Goal: Information Seeking & Learning: Check status

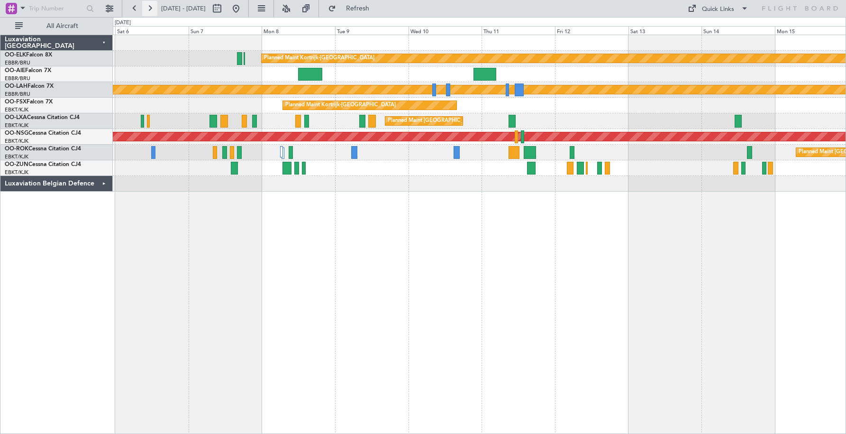
click at [149, 8] on button at bounding box center [149, 8] width 15 height 15
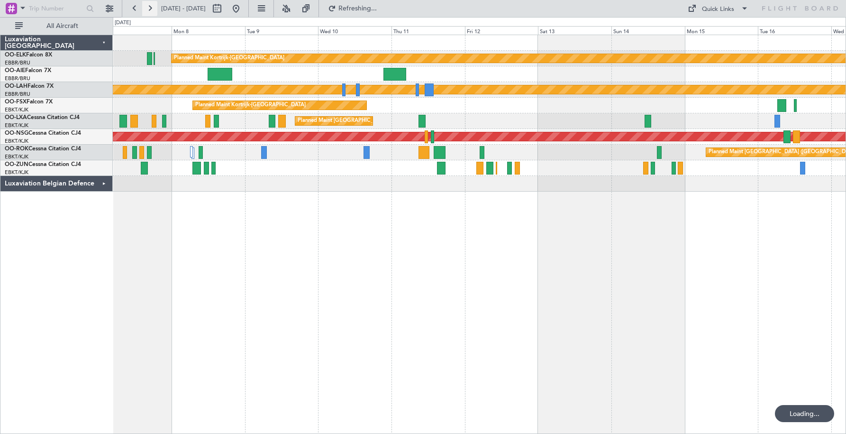
click at [149, 8] on button at bounding box center [149, 8] width 15 height 15
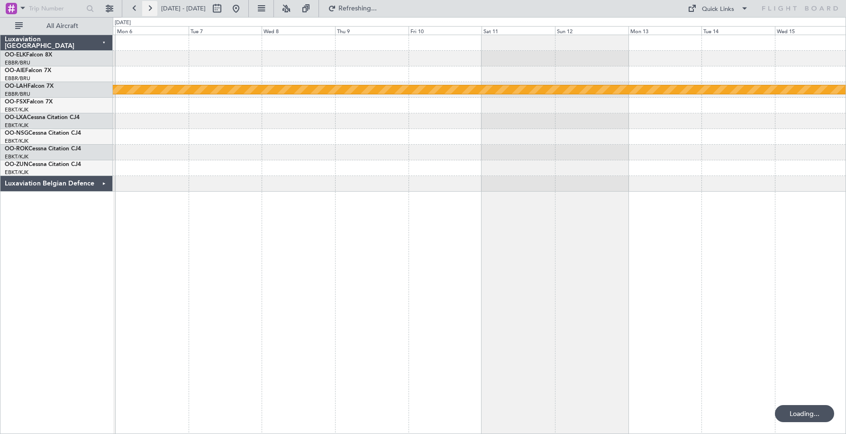
click at [149, 8] on button at bounding box center [149, 8] width 15 height 15
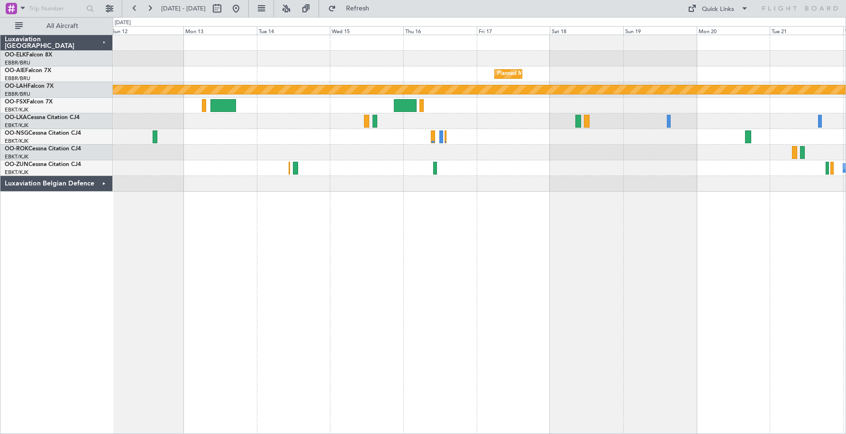
click at [488, 138] on div "Planned Maint [GEOGRAPHIC_DATA] ([GEOGRAPHIC_DATA] National) Planned [GEOGRAPHI…" at bounding box center [479, 113] width 733 height 156
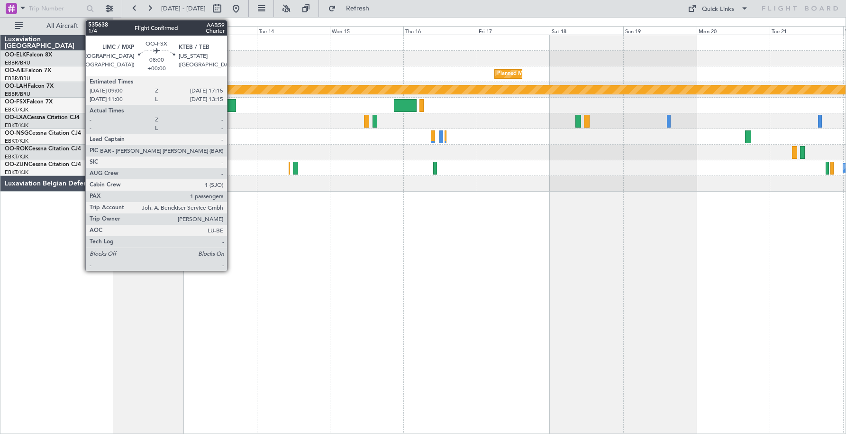
click at [231, 105] on div at bounding box center [223, 105] width 26 height 13
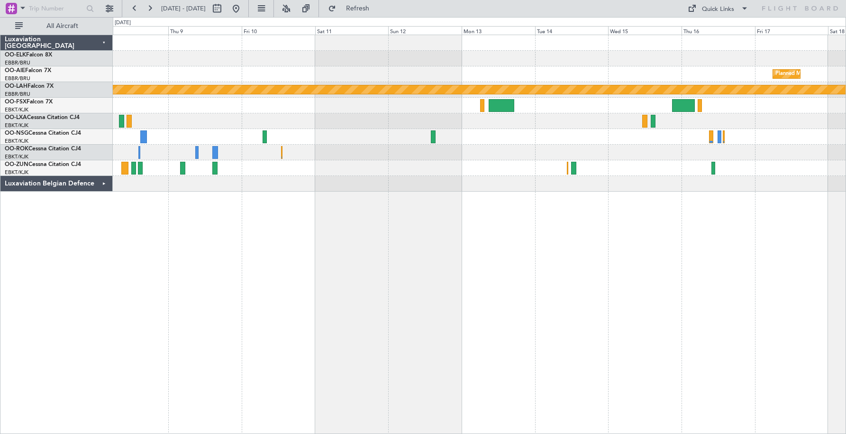
click at [674, 128] on div "Planned Maint [GEOGRAPHIC_DATA] ([GEOGRAPHIC_DATA] National) Planned [GEOGRAPHI…" at bounding box center [479, 113] width 733 height 156
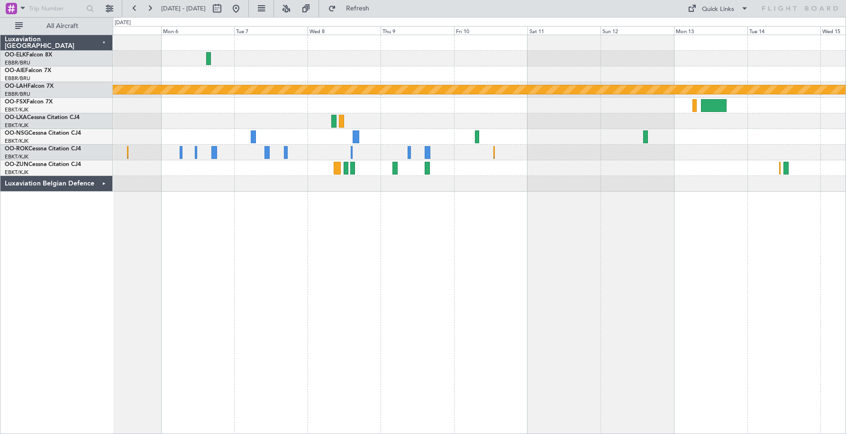
click at [667, 118] on div "Planned Maint [GEOGRAPHIC_DATA] ([GEOGRAPHIC_DATA] National) Planned [GEOGRAPHI…" at bounding box center [479, 113] width 733 height 156
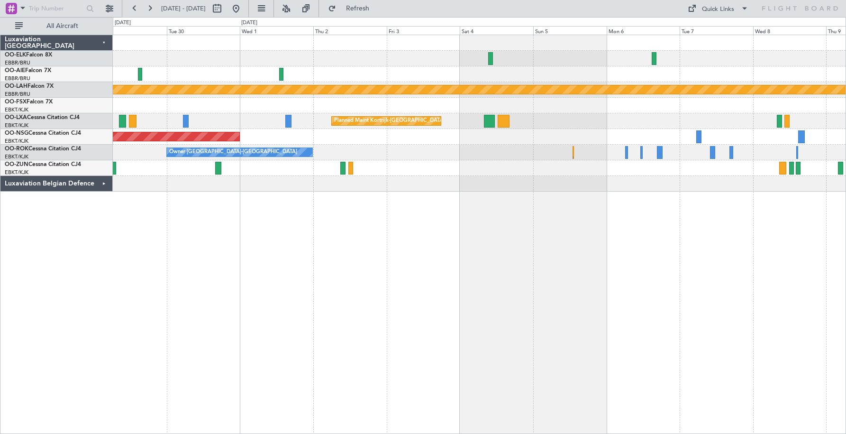
click at [564, 170] on div at bounding box center [479, 168] width 733 height 16
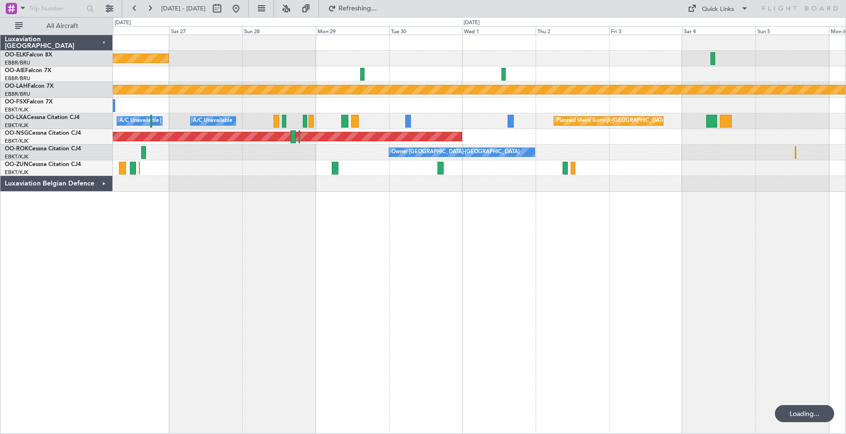
click at [665, 159] on div "Planned Maint Kortrijk-[GEOGRAPHIC_DATA] Planned [GEOGRAPHIC_DATA][PERSON_NAME]…" at bounding box center [479, 113] width 733 height 156
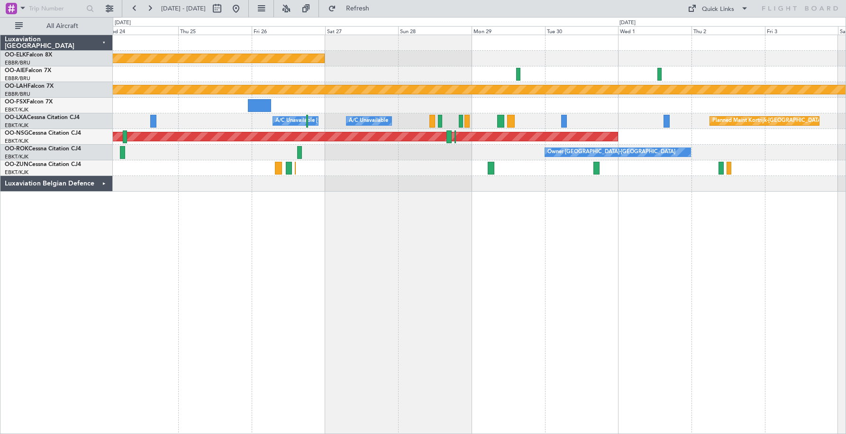
click at [595, 160] on div "Planned Maint Kortrijk-[GEOGRAPHIC_DATA]" at bounding box center [479, 168] width 733 height 16
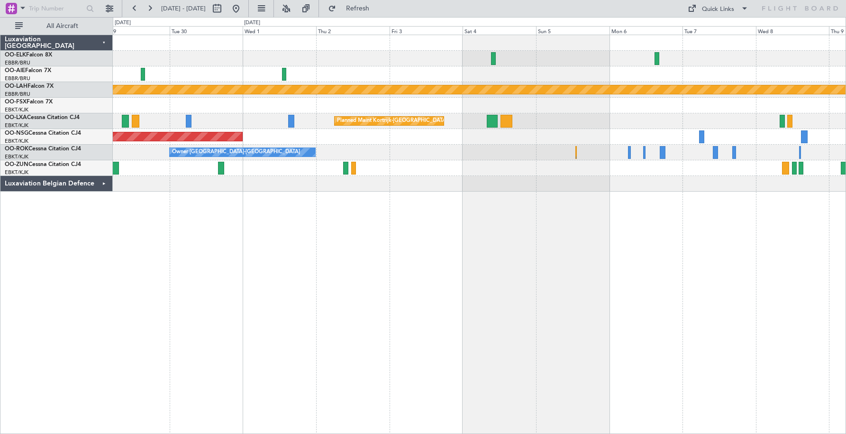
click at [277, 131] on div "Planned Maint Kortrijk-[GEOGRAPHIC_DATA] Planned [GEOGRAPHIC_DATA][PERSON_NAME]…" at bounding box center [479, 113] width 733 height 156
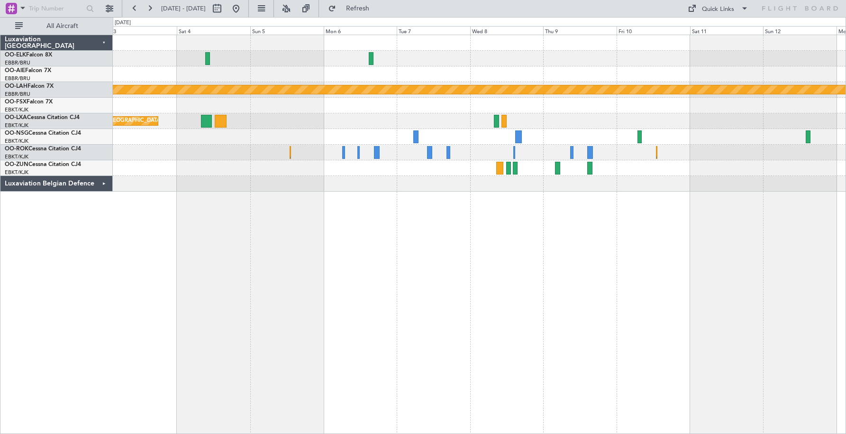
click at [345, 138] on div "Planned Maint [PERSON_NAME]-[GEOGRAPHIC_DATA][PERSON_NAME] ([GEOGRAPHIC_DATA][P…" at bounding box center [479, 113] width 733 height 156
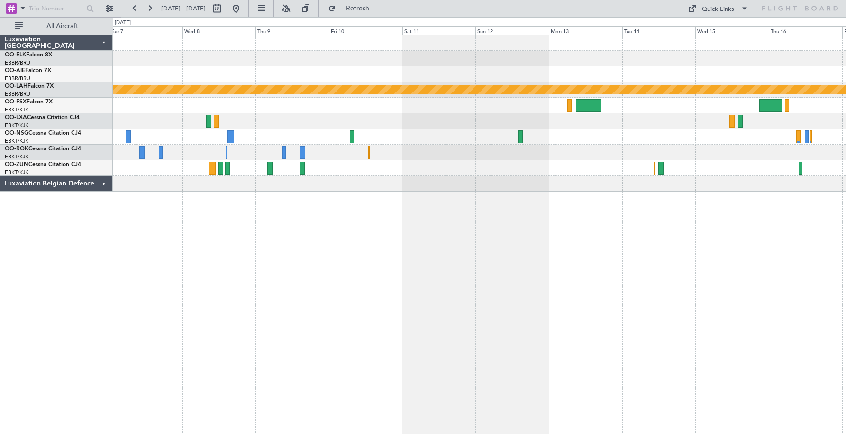
click at [369, 129] on div "Planned Maint [GEOGRAPHIC_DATA] ([GEOGRAPHIC_DATA] National) Planned [GEOGRAPHI…" at bounding box center [479, 113] width 733 height 156
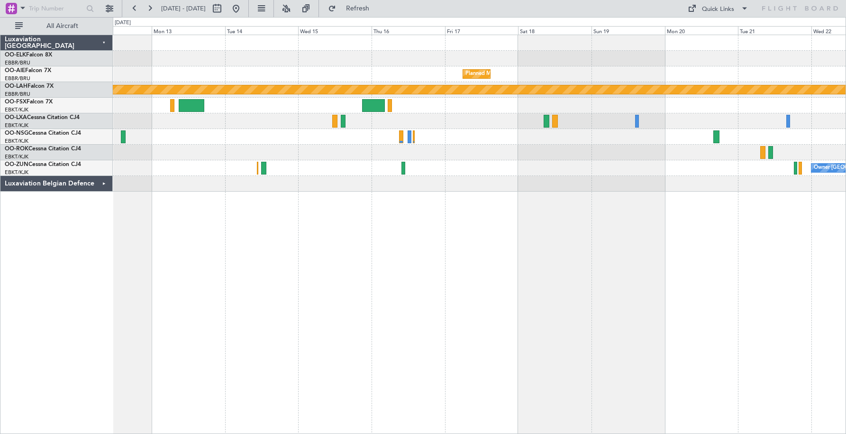
click at [383, 129] on div "Planned Maint [GEOGRAPHIC_DATA] ([GEOGRAPHIC_DATA] National) Planned [GEOGRAPHI…" at bounding box center [479, 113] width 733 height 156
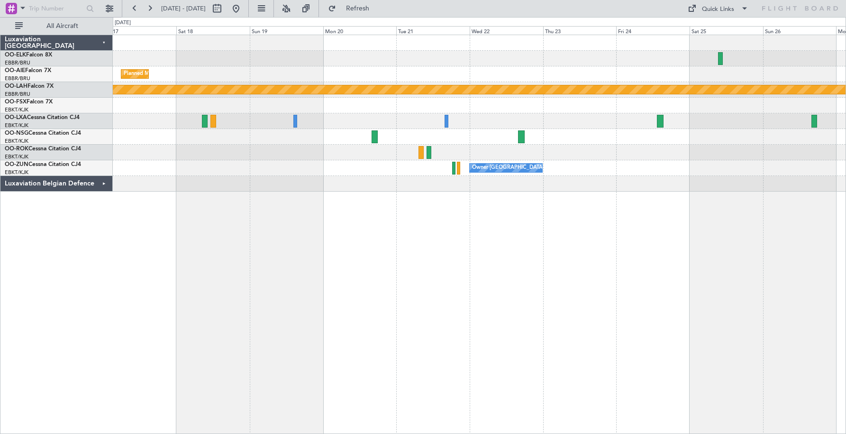
click at [355, 133] on div at bounding box center [479, 137] width 733 height 16
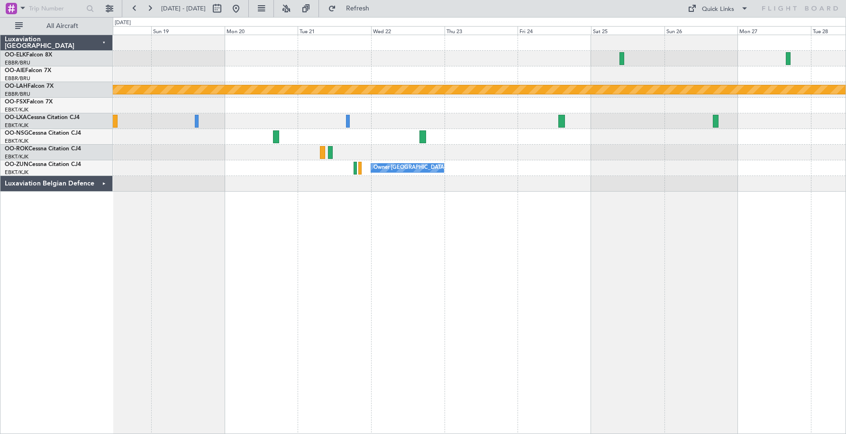
click at [615, 127] on div "Planned Maint [GEOGRAPHIC_DATA] ([GEOGRAPHIC_DATA] National) Planned [GEOGRAPHI…" at bounding box center [479, 113] width 733 height 156
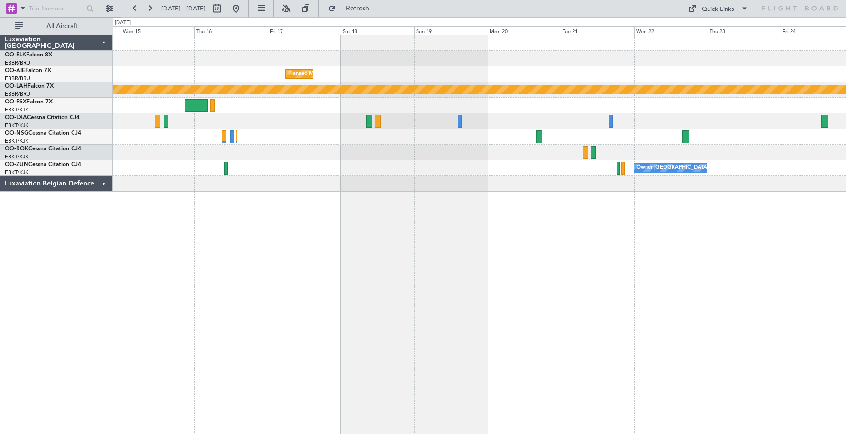
click at [612, 124] on div "Planned Maint [GEOGRAPHIC_DATA] ([GEOGRAPHIC_DATA] National) Planned [GEOGRAPHI…" at bounding box center [479, 113] width 733 height 156
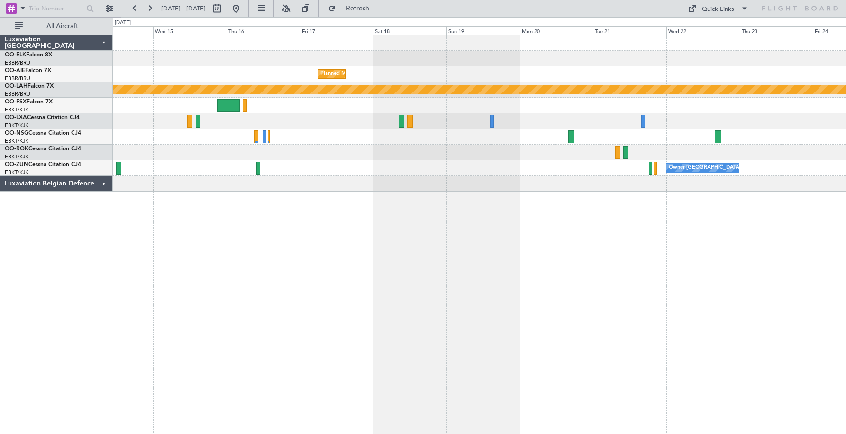
click at [620, 126] on div at bounding box center [479, 121] width 733 height 16
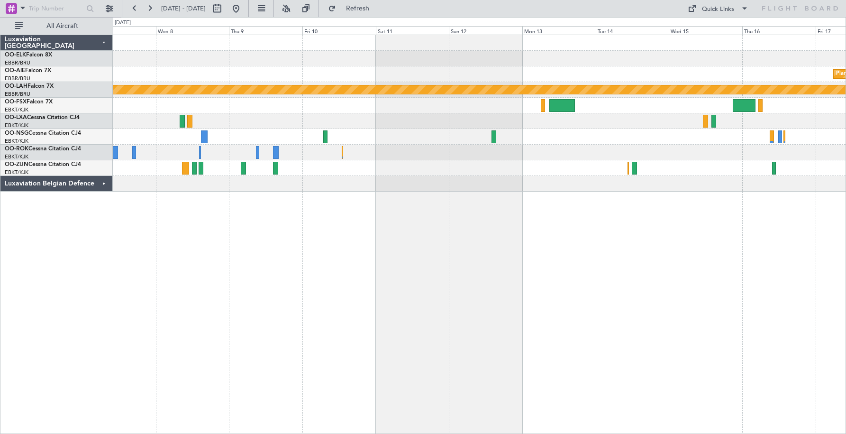
click at [617, 134] on div "Planned Maint [GEOGRAPHIC_DATA] ([GEOGRAPHIC_DATA] National) Planned [GEOGRAPHI…" at bounding box center [479, 113] width 733 height 156
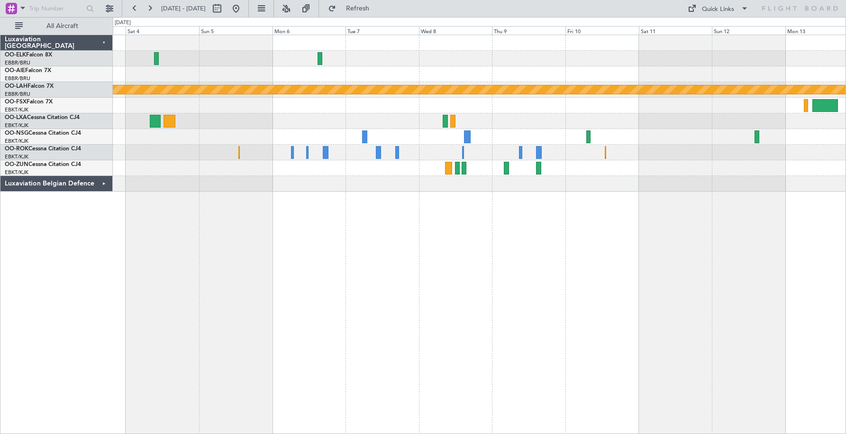
click at [648, 132] on div at bounding box center [479, 137] width 733 height 16
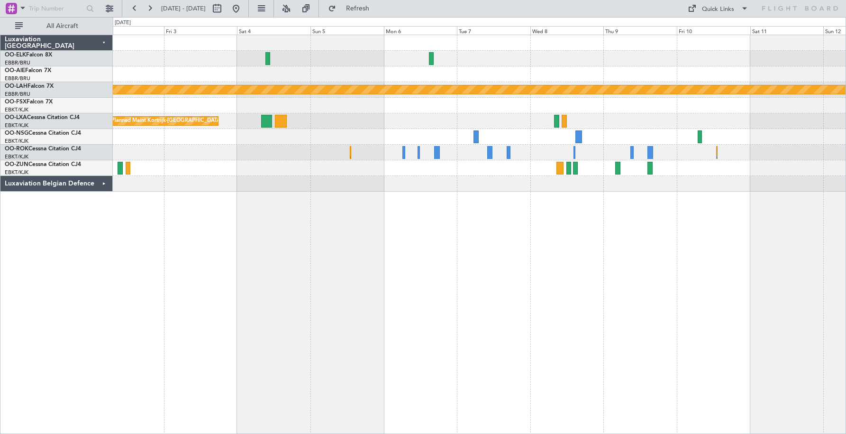
click at [678, 155] on div "Planned Maint [PERSON_NAME]-[GEOGRAPHIC_DATA][PERSON_NAME] ([GEOGRAPHIC_DATA][P…" at bounding box center [479, 113] width 733 height 156
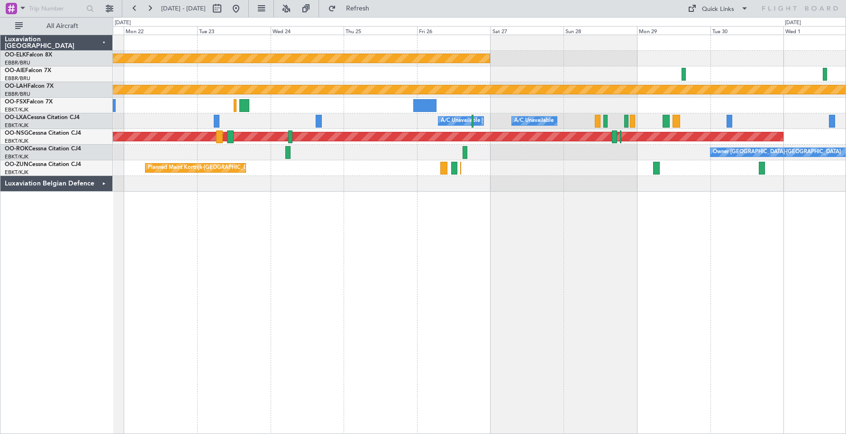
click at [689, 143] on div "Planned Maint Kortrijk-[GEOGRAPHIC_DATA] Planned [GEOGRAPHIC_DATA][PERSON_NAME]…" at bounding box center [479, 113] width 733 height 156
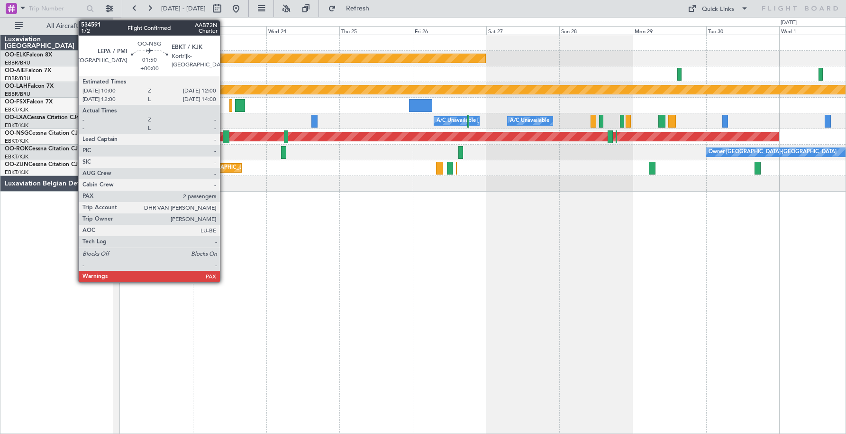
click at [224, 133] on div at bounding box center [226, 136] width 6 height 13
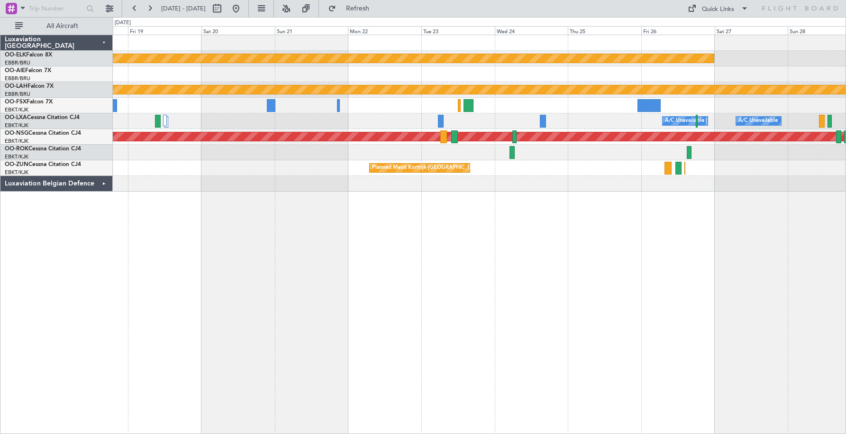
click at [494, 155] on div "Planned Maint Kortrijk-[GEOGRAPHIC_DATA] Planned [GEOGRAPHIC_DATA][PERSON_NAME]…" at bounding box center [479, 113] width 733 height 156
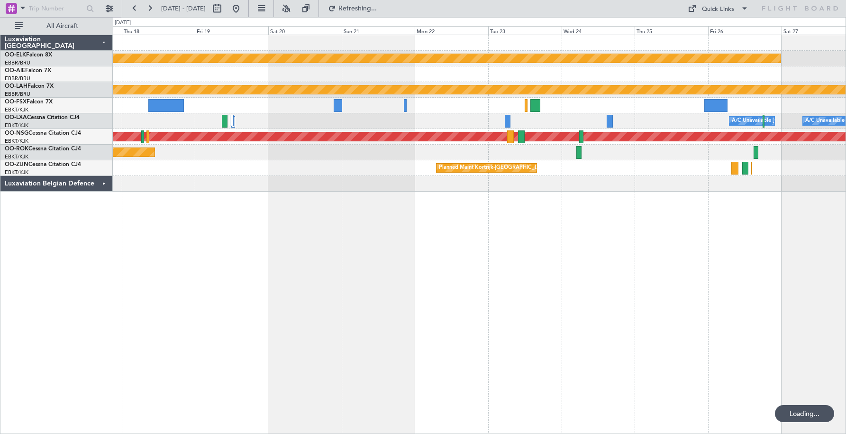
click at [462, 154] on div "Planned Maint [GEOGRAPHIC_DATA] ([GEOGRAPHIC_DATA]) Owner [GEOGRAPHIC_DATA]-[GE…" at bounding box center [479, 153] width 733 height 16
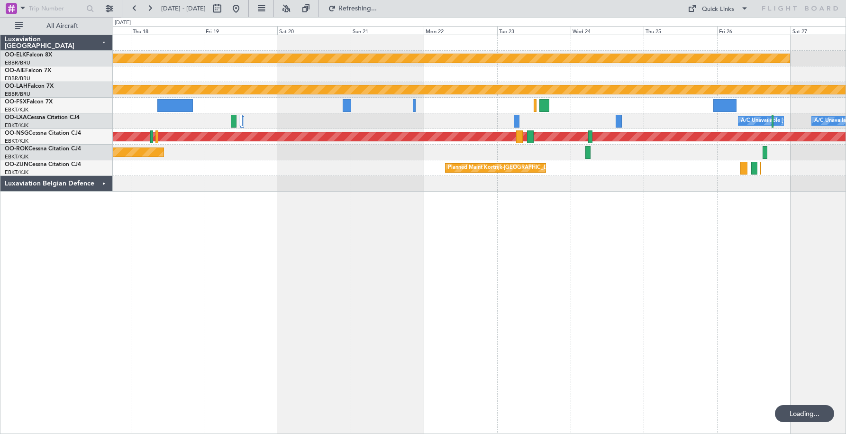
click at [580, 146] on div "Planned Maint [GEOGRAPHIC_DATA] ([GEOGRAPHIC_DATA]) Owner [GEOGRAPHIC_DATA]-[GE…" at bounding box center [479, 153] width 733 height 16
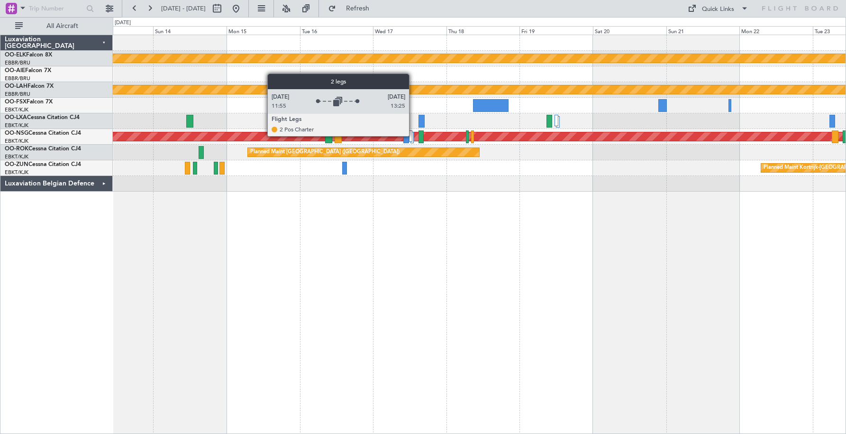
click at [413, 136] on div at bounding box center [412, 137] width 3 height 11
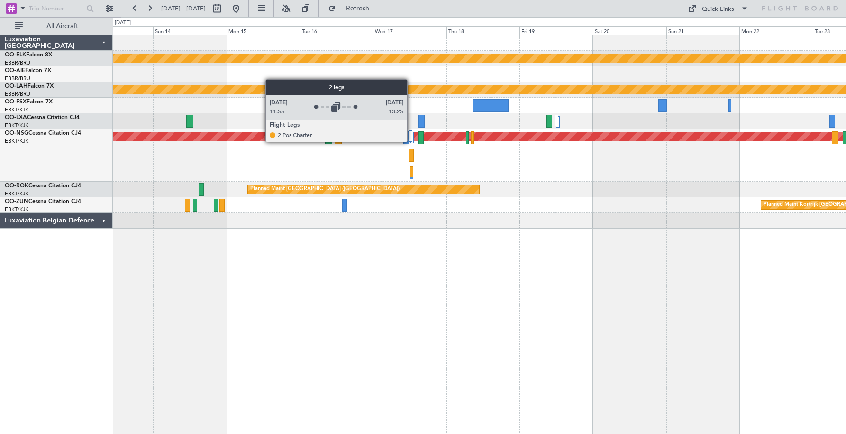
click at [411, 141] on div at bounding box center [410, 135] width 3 height 11
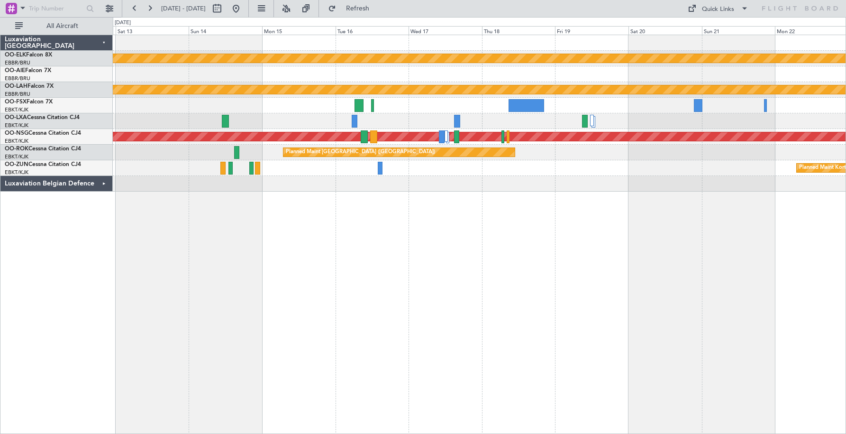
click at [603, 180] on div at bounding box center [479, 184] width 733 height 16
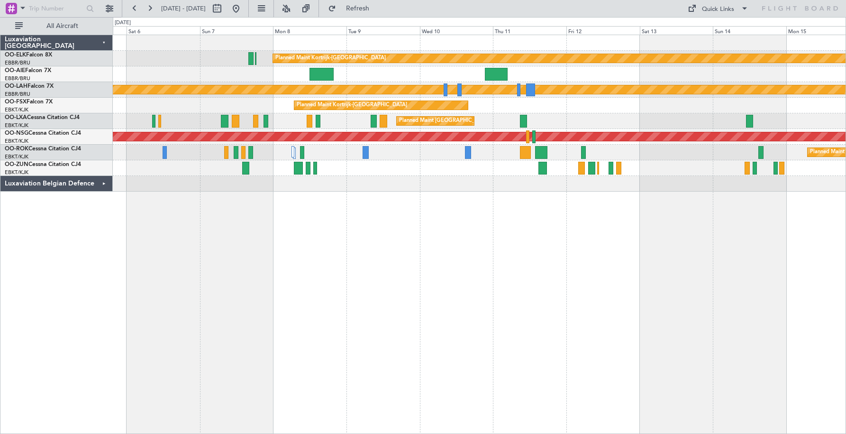
click at [557, 164] on div "Planned Maint Kortrijk-[GEOGRAPHIC_DATA] Planned [GEOGRAPHIC_DATA][PERSON_NAME]…" at bounding box center [479, 113] width 733 height 156
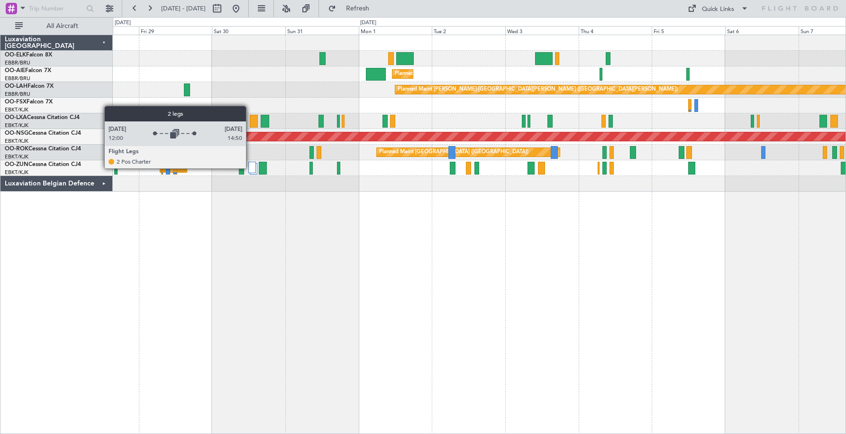
click at [250, 168] on div at bounding box center [252, 167] width 8 height 11
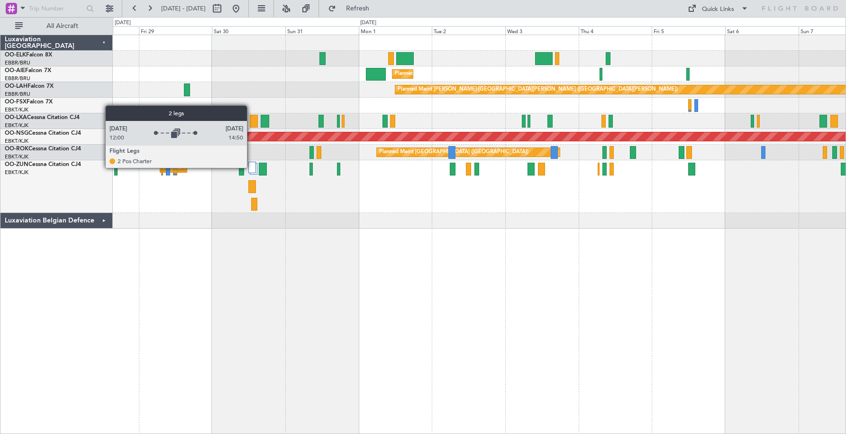
click at [251, 167] on div at bounding box center [252, 167] width 8 height 11
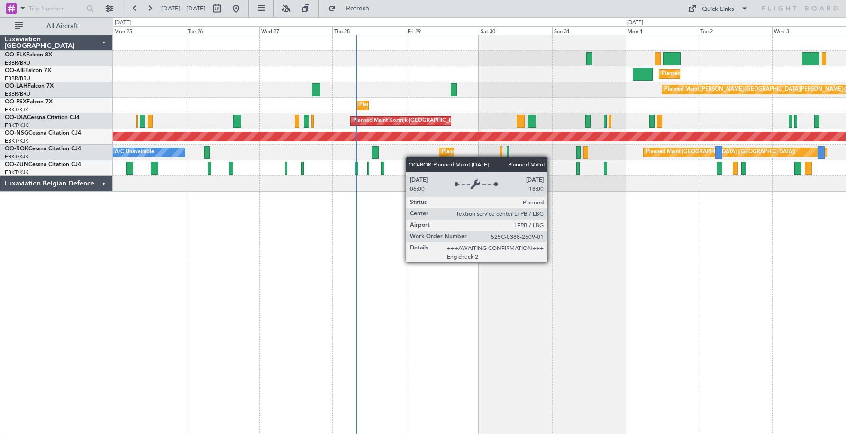
click at [724, 151] on div "Planned Maint [GEOGRAPHIC_DATA] ([GEOGRAPHIC_DATA]) Planned Maint [GEOGRAPHIC_D…" at bounding box center [479, 153] width 733 height 16
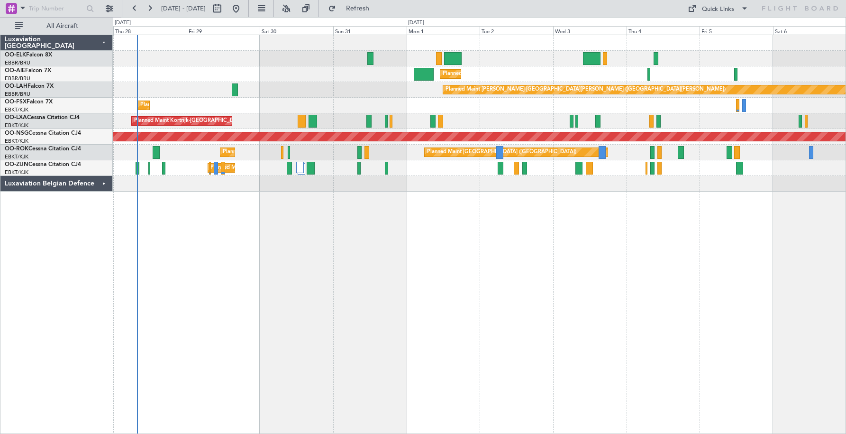
click at [282, 125] on div "Planned Maint Kortrijk-[GEOGRAPHIC_DATA]" at bounding box center [479, 121] width 733 height 16
click at [465, 210] on div "Planned Maint Kortrijk-[GEOGRAPHIC_DATA] Planned Maint [GEOGRAPHIC_DATA] ([GEOG…" at bounding box center [479, 234] width 733 height 399
